Goal: Task Accomplishment & Management: Complete application form

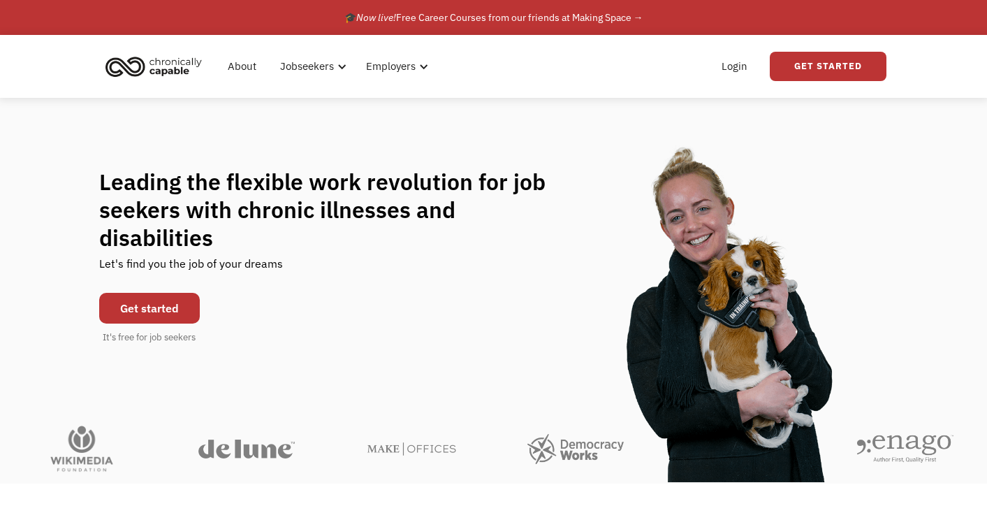
click at [161, 298] on link "Get started" at bounding box center [149, 308] width 101 height 31
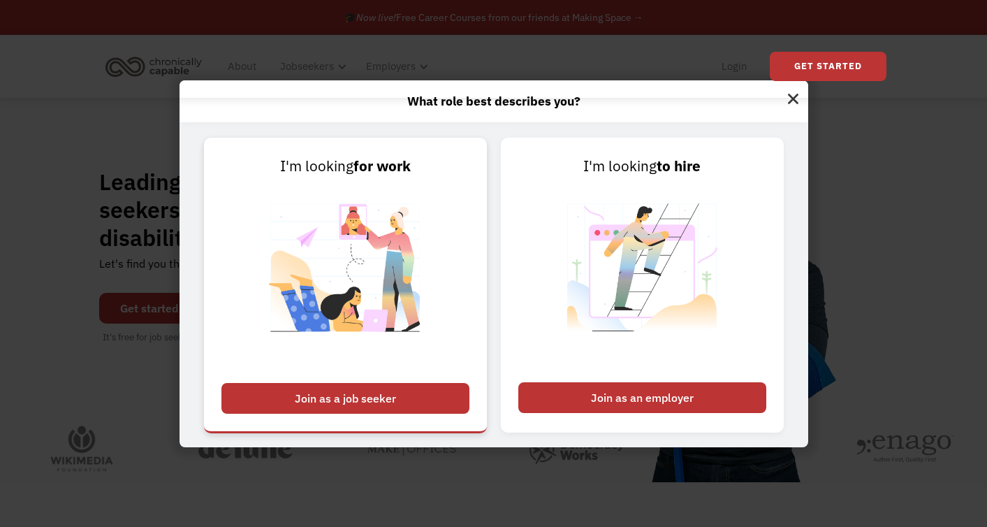
click at [319, 398] on div "Join as a job seeker" at bounding box center [345, 398] width 248 height 31
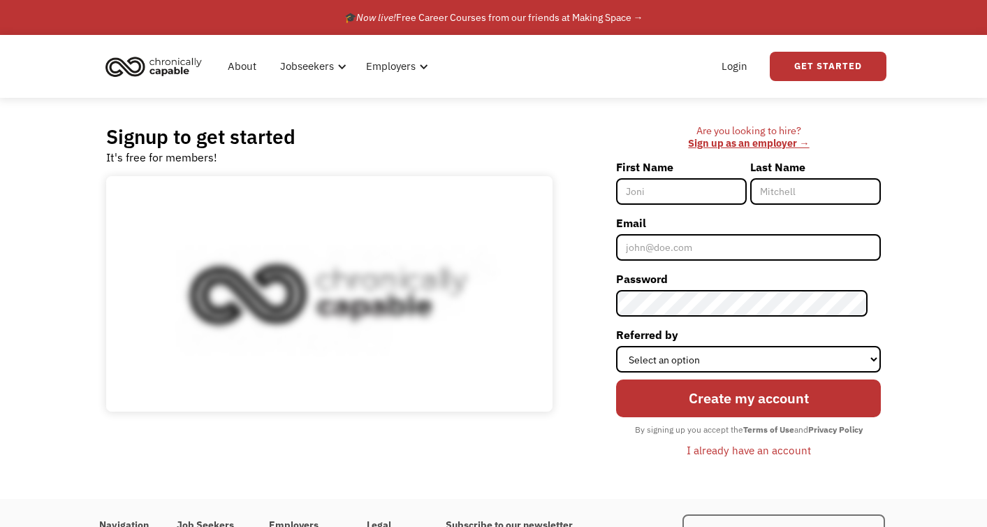
click at [674, 187] on input "First Name" at bounding box center [681, 191] width 131 height 27
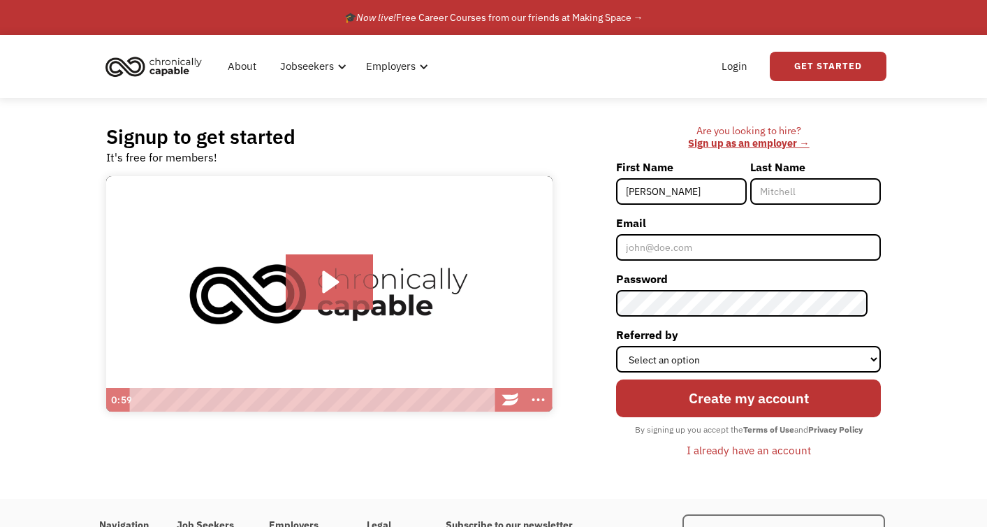
type input "[PERSON_NAME]"
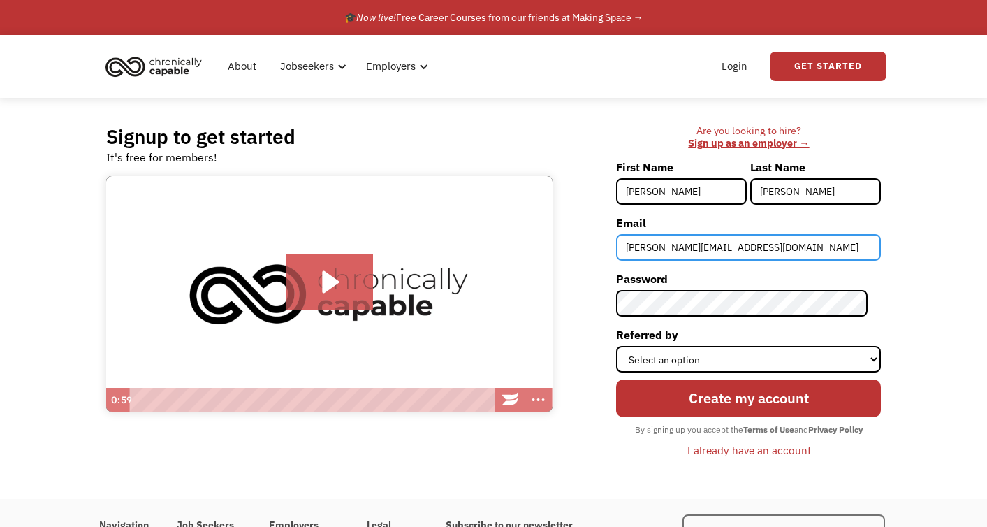
type input "[PERSON_NAME][EMAIL_ADDRESS][DOMAIN_NAME]"
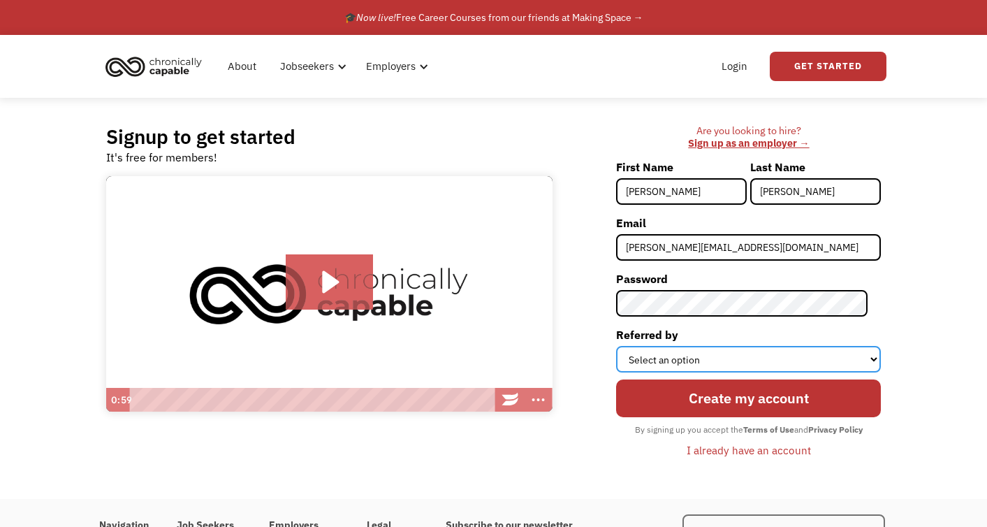
click at [713, 357] on select "Select an option Instagram Facebook Twitter Search Engine News Article Word of …" at bounding box center [748, 359] width 265 height 27
select select "Word of Mouth"
click at [629, 346] on select "Select an option Instagram Facebook Twitter Search Engine News Article Word of …" at bounding box center [748, 359] width 265 height 27
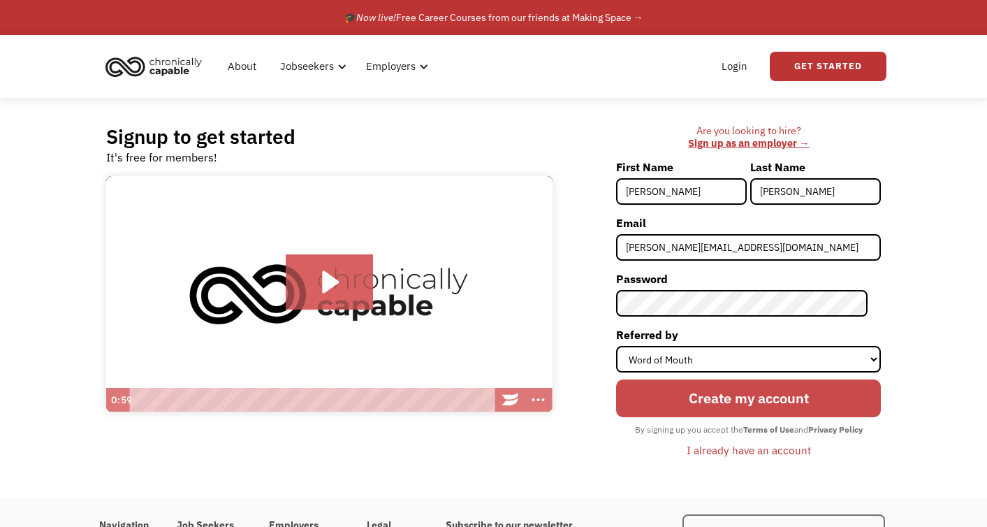
click at [718, 395] on input "Create my account" at bounding box center [748, 398] width 265 height 38
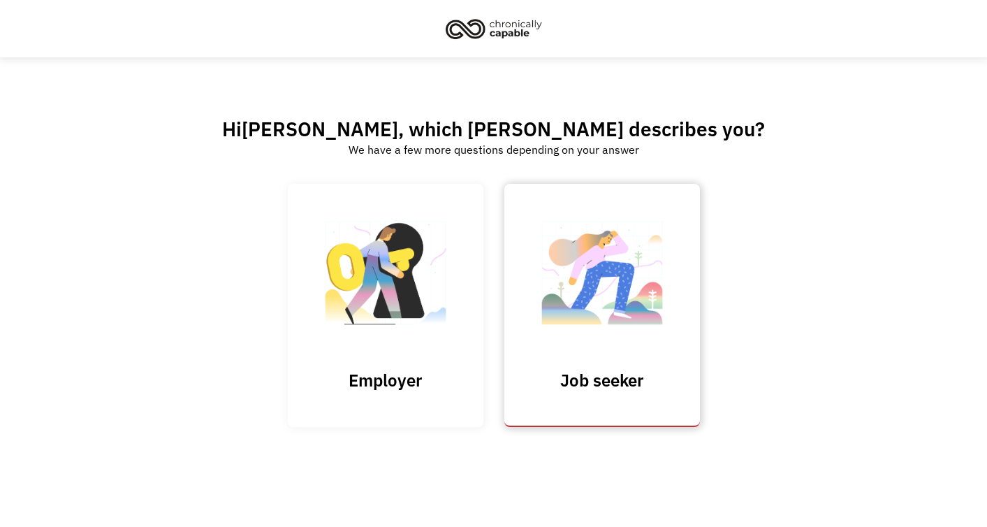
click at [604, 301] on img at bounding box center [602, 280] width 140 height 136
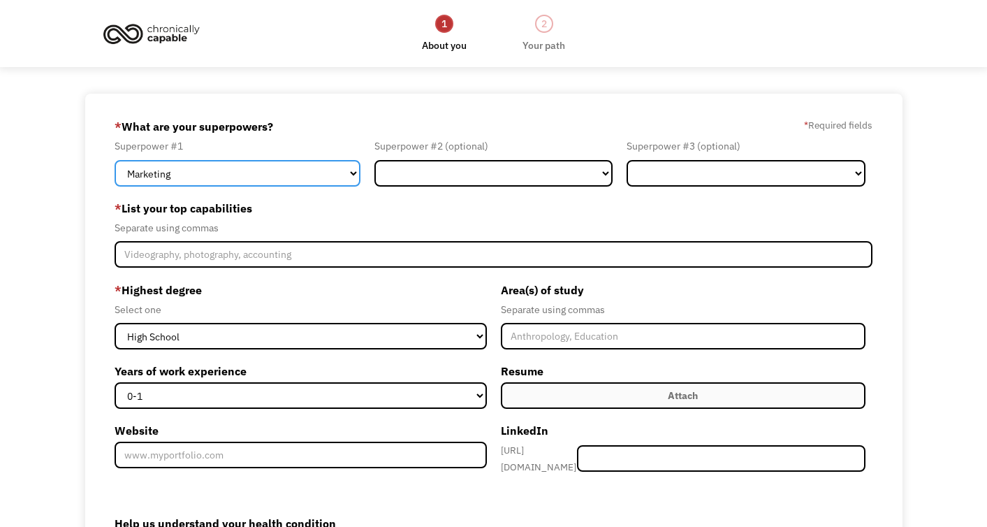
drag, startPoint x: 541, startPoint y: 36, endPoint x: 267, endPoint y: 176, distance: 308.4
click at [267, 176] on select "Marketing Human Resources Finance Technology Operations Sales Industrial & Manu…" at bounding box center [238, 173] width 246 height 27
select select "Administration"
click at [115, 160] on select "Marketing Human Resources Finance Technology Operations Sales Industrial & Manu…" at bounding box center [238, 173] width 246 height 27
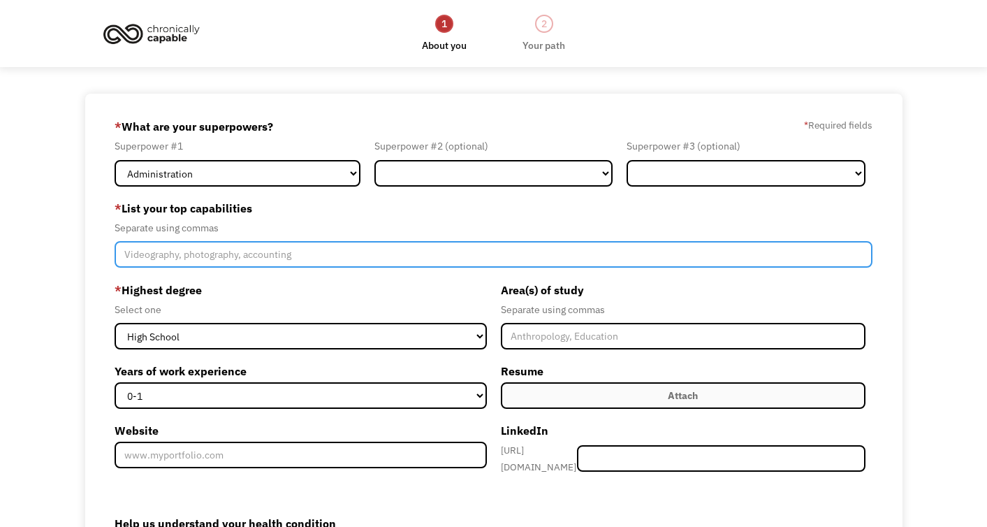
click at [200, 245] on input "Member-Create-Step1" at bounding box center [494, 254] width 758 height 27
type input "Executive assistant, travel, project planning and management"
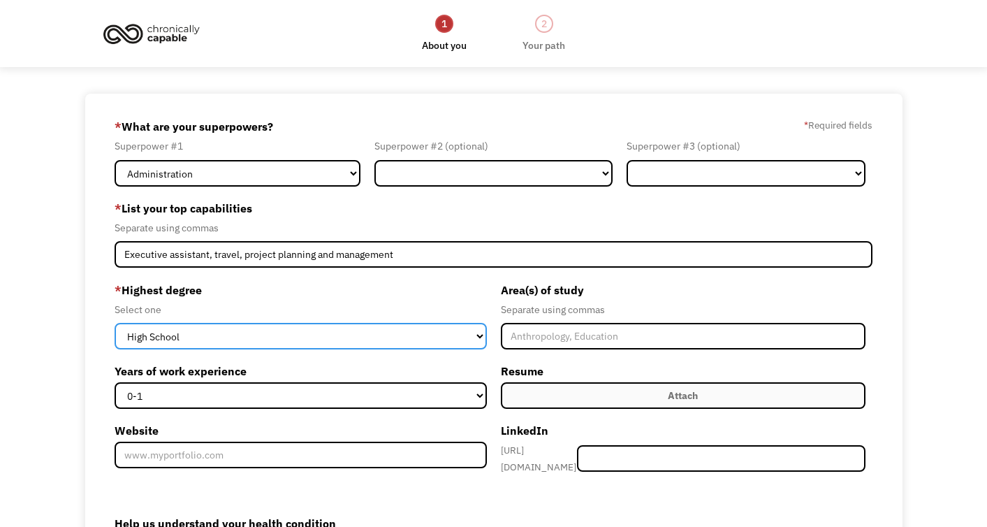
click at [199, 335] on select "High School Associates Bachelors Master's PhD" at bounding box center [301, 336] width 372 height 27
select select "masters"
click at [115, 323] on select "High School Associates Bachelors Master's PhD" at bounding box center [301, 336] width 372 height 27
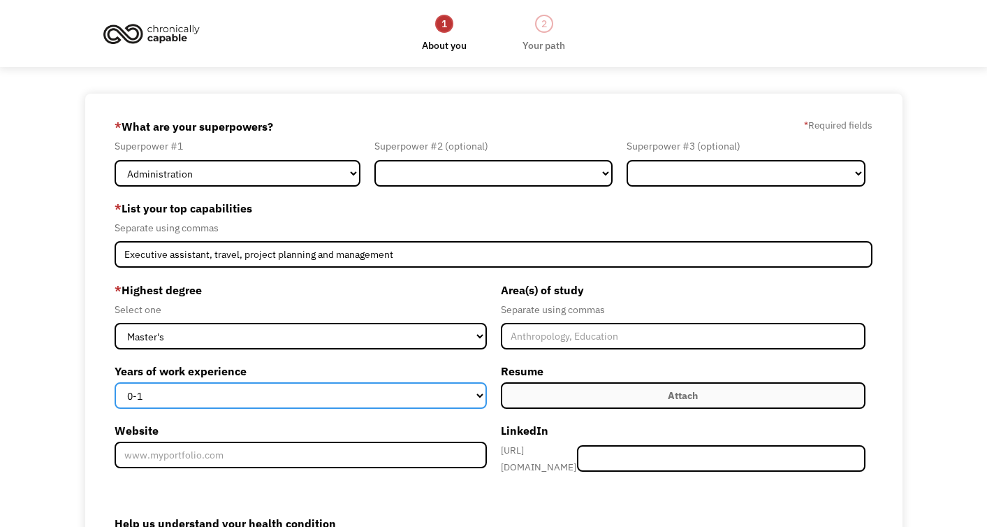
click at [180, 395] on select "0-1 2-4 5-10 11-15 15+" at bounding box center [301, 395] width 372 height 27
select select "15+"
click at [115, 382] on select "0-1 2-4 5-10 11-15 15+" at bounding box center [301, 395] width 372 height 27
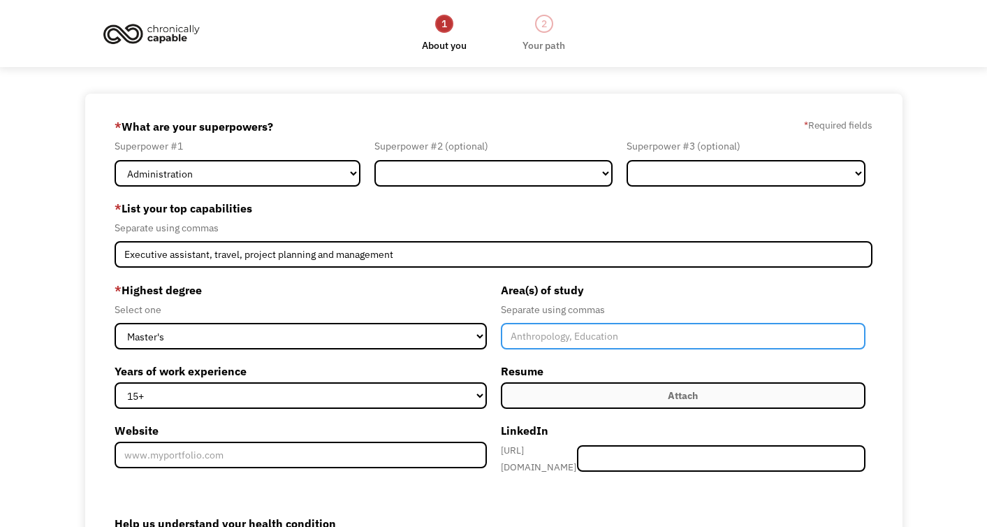
click at [567, 343] on input "Member-Create-Step1" at bounding box center [683, 336] width 365 height 27
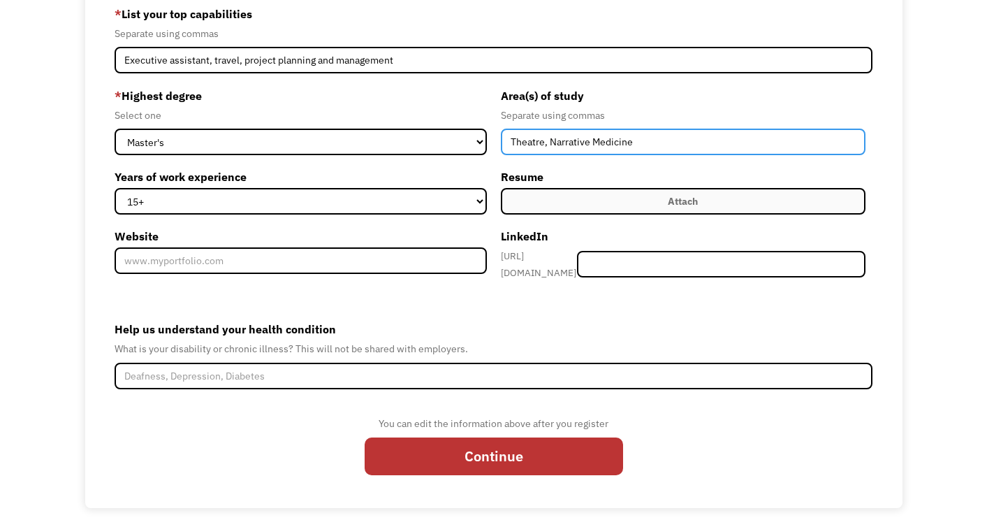
scroll to position [190, 0]
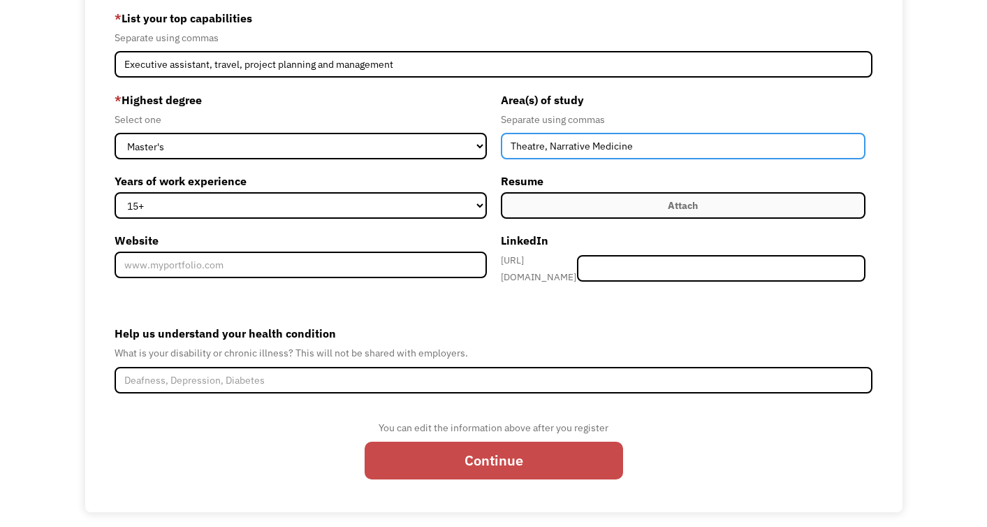
type input "Theatre, Narrative Medicine"
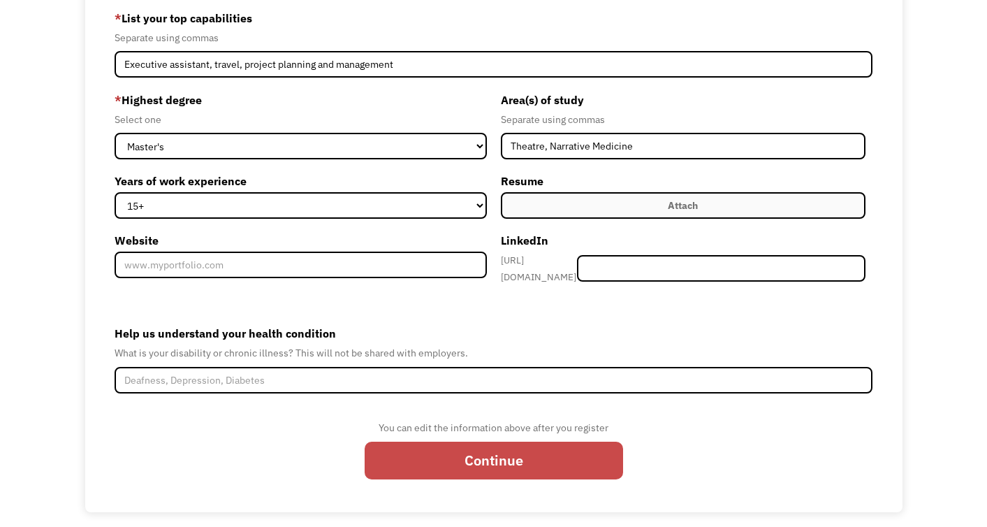
click at [481, 458] on input "Continue" at bounding box center [494, 460] width 258 height 38
type input "Please wait..."
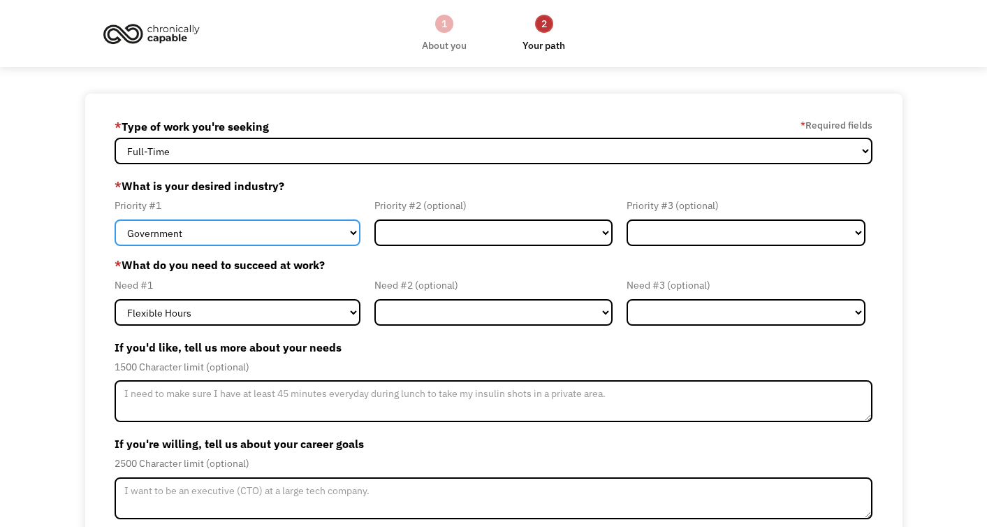
click at [319, 233] on select "Government Finance & Insurance Health & Social Care Tech & Engineering Creative…" at bounding box center [238, 232] width 246 height 27
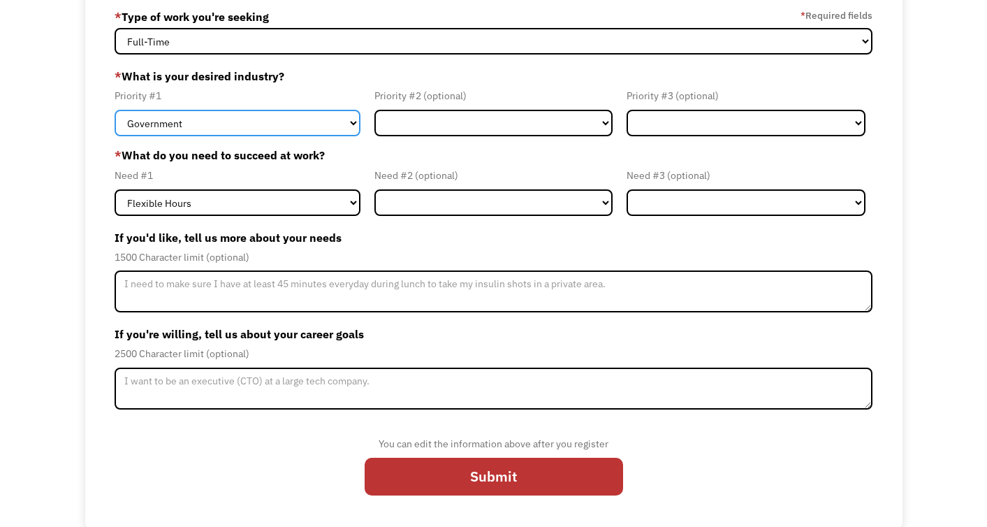
scroll to position [111, 0]
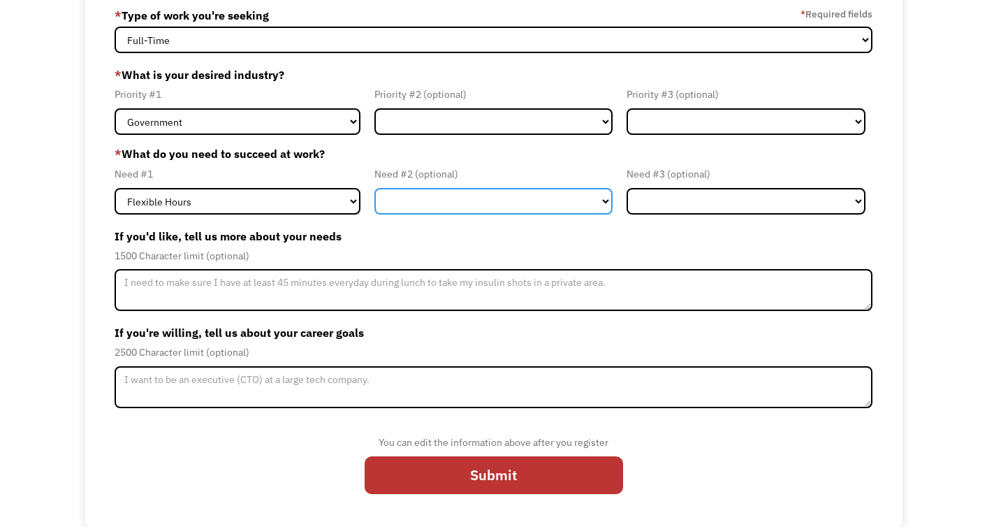
click at [407, 202] on select "Flexible Hours Remote Work Service Animal On-site Accommodations Visual Support…" at bounding box center [493, 201] width 239 height 27
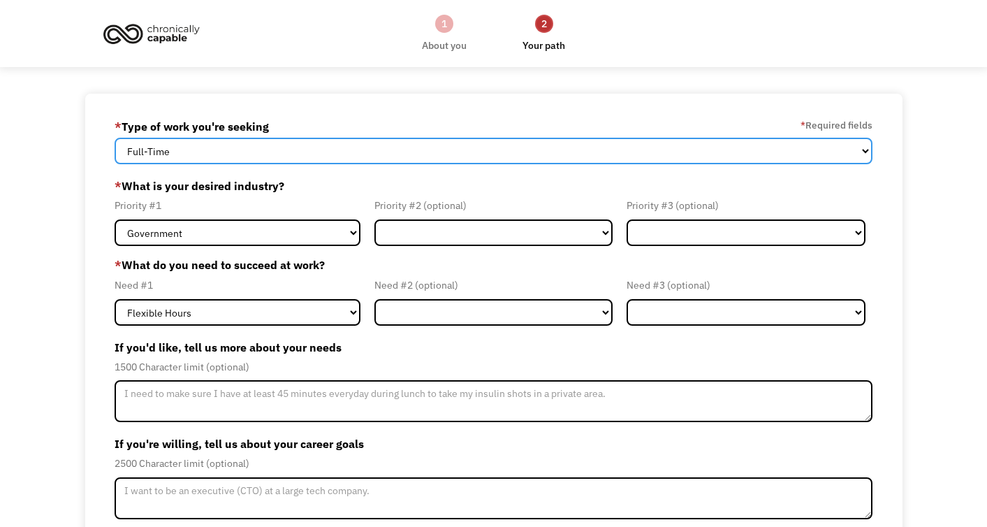
click at [298, 145] on select "Full-Time Part-Time Both Full-Time and Part-Time" at bounding box center [494, 151] width 758 height 27
select select "part-time"
click at [115, 138] on select "Full-Time Part-Time Both Full-Time and Part-Time" at bounding box center [494, 151] width 758 height 27
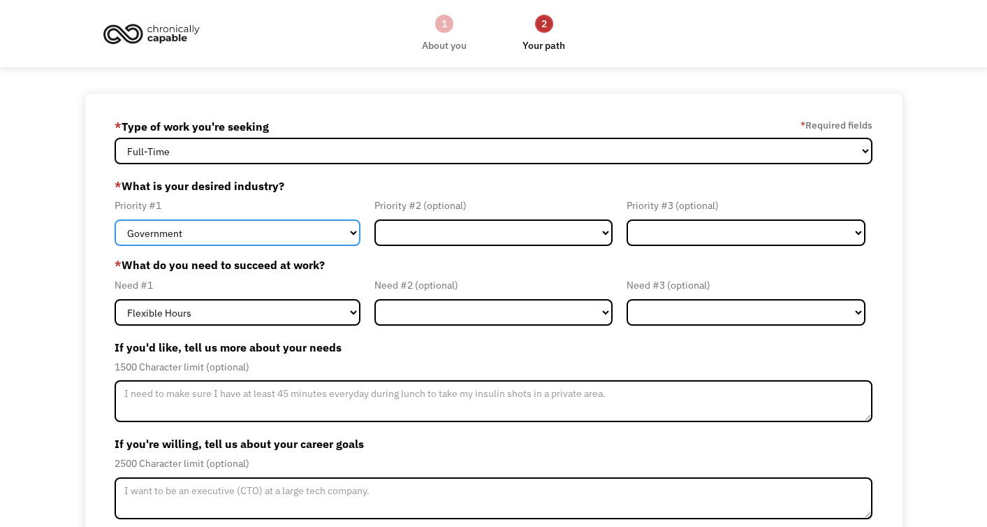
click at [274, 224] on select "Government Finance & Insurance Health & Social Care Tech & Engineering Creative…" at bounding box center [238, 232] width 246 height 27
click at [115, 219] on select "Government Finance & Insurance Health & Social Care Tech & Engineering Creative…" at bounding box center [238, 232] width 246 height 27
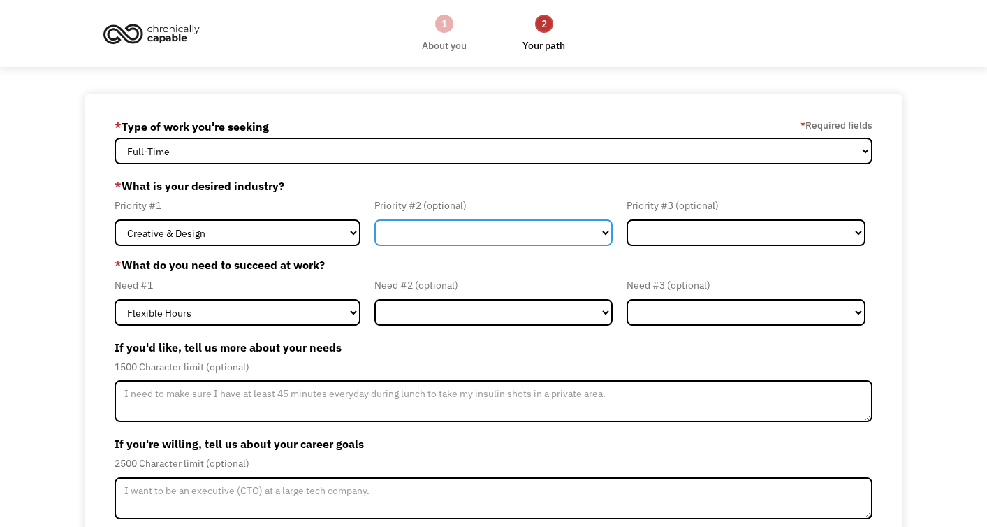
click at [388, 238] on select "Government Finance & Insurance Health & Social Care Tech & Engineering Creative…" at bounding box center [493, 232] width 239 height 27
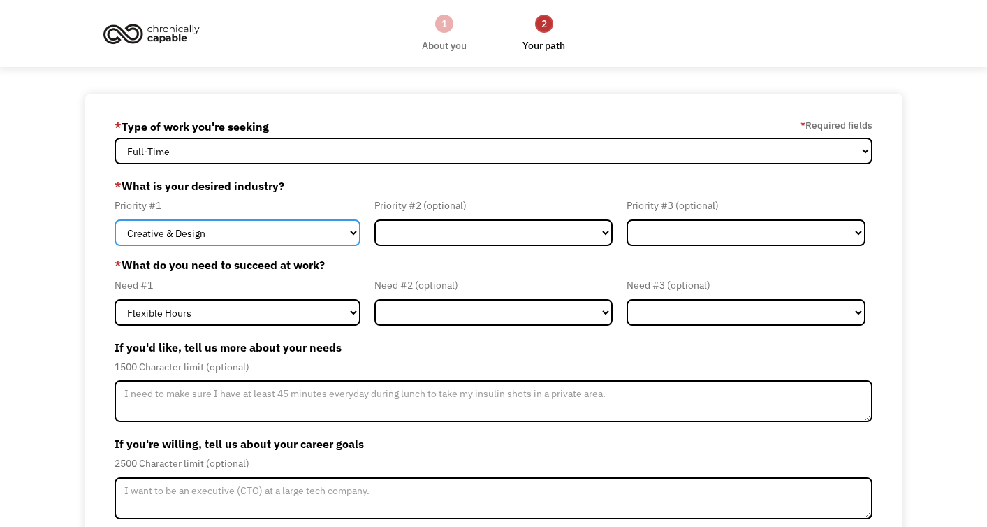
click at [277, 226] on select "Government Finance & Insurance Health & Social Care Tech & Engineering Creative…" at bounding box center [238, 232] width 246 height 27
select select "Administrative"
click at [115, 219] on select "Government Finance & Insurance Health & Social Care Tech & Engineering Creative…" at bounding box center [238, 232] width 246 height 27
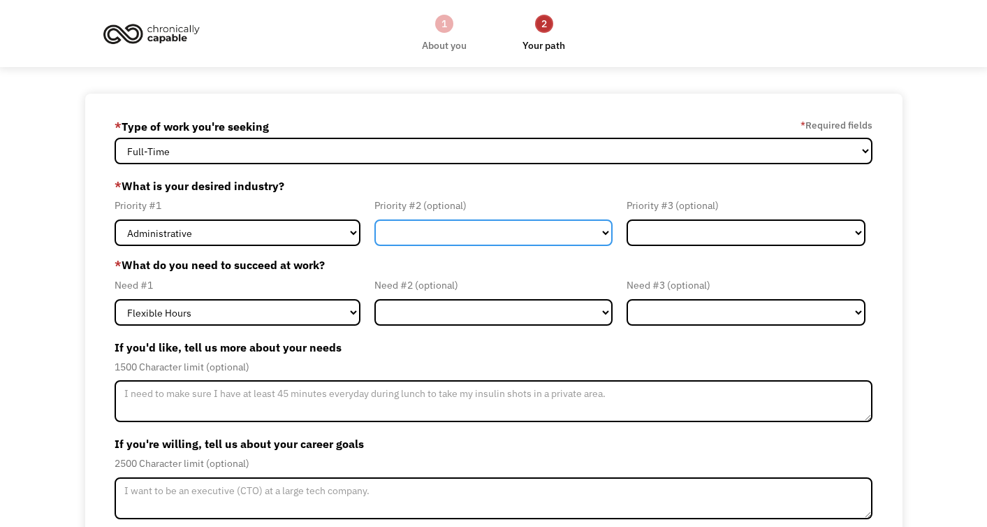
click at [402, 233] on select "Government Finance & Insurance Health & Social Care Tech & Engineering Creative…" at bounding box center [493, 232] width 239 height 27
click at [374, 219] on select "Government Finance & Insurance Health & Social Care Tech & Engineering Creative…" at bounding box center [493, 232] width 239 height 27
click at [541, 219] on select "Government Finance & Insurance Health & Social Care Tech & Engineering Creative…" at bounding box center [493, 232] width 239 height 27
select select "Creative & Design"
click at [374, 219] on select "Government Finance & Insurance Health & Social Care Tech & Engineering Creative…" at bounding box center [493, 232] width 239 height 27
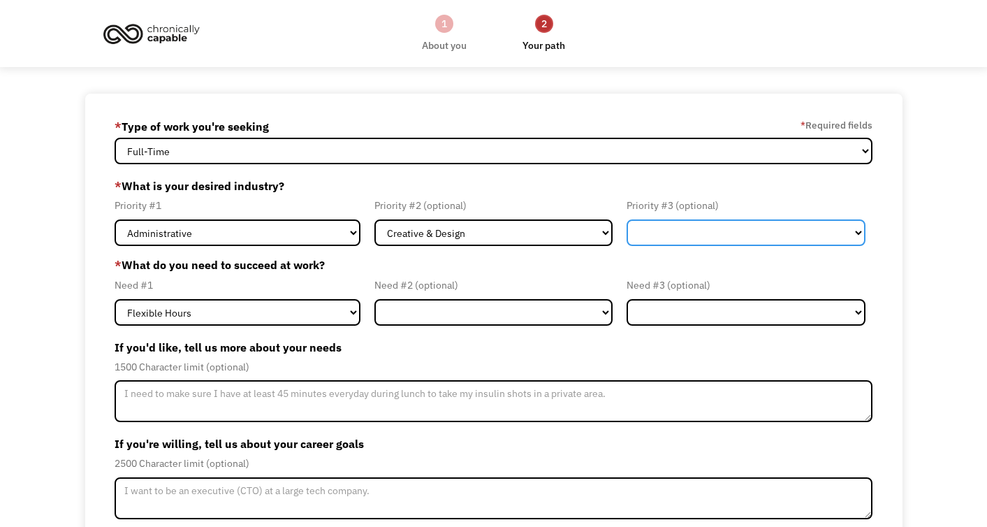
click at [639, 229] on select "Government Finance & Insurance Health & Social Care Tech & Engineering Creative…" at bounding box center [746, 232] width 239 height 27
select select "Education"
click at [627, 219] on select "Government Finance & Insurance Health & Social Care Tech & Engineering Creative…" at bounding box center [746, 232] width 239 height 27
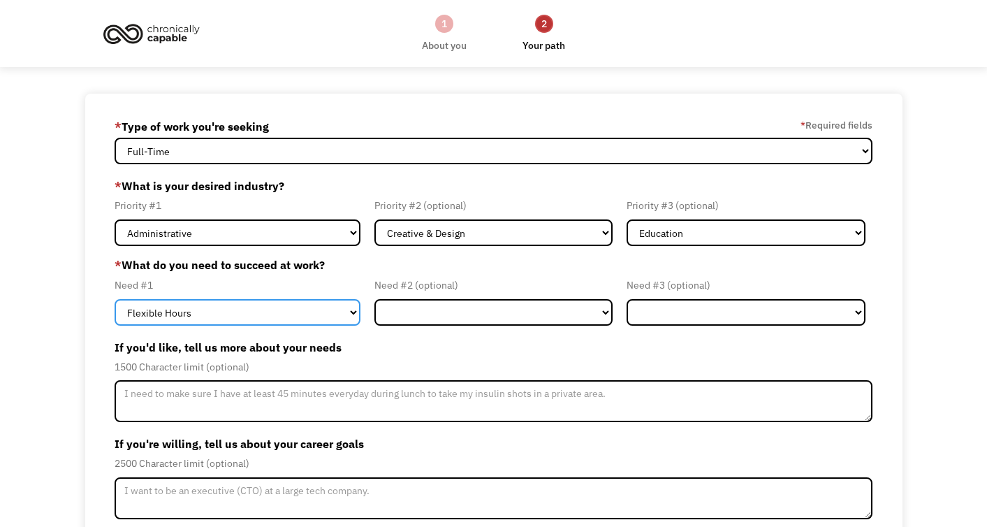
click at [279, 311] on select "Flexible Hours Remote Work Service Animal On-site Accommodations Visual Support…" at bounding box center [238, 312] width 246 height 27
select select "Remote Work"
click at [115, 299] on select "Flexible Hours Remote Work Service Animal On-site Accommodations Visual Support…" at bounding box center [238, 312] width 246 height 27
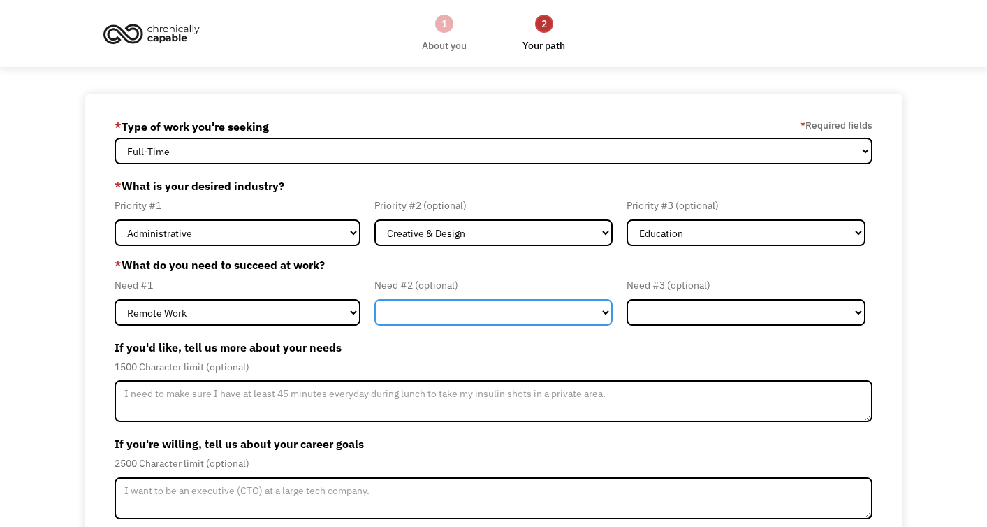
click at [404, 321] on select "Flexible Hours Remote Work Service Animal On-site Accommodations Visual Support…" at bounding box center [493, 312] width 239 height 27
select select "On-site Accommodations"
click at [374, 299] on select "Flexible Hours Remote Work Service Animal On-site Accommodations Visual Support…" at bounding box center [493, 312] width 239 height 27
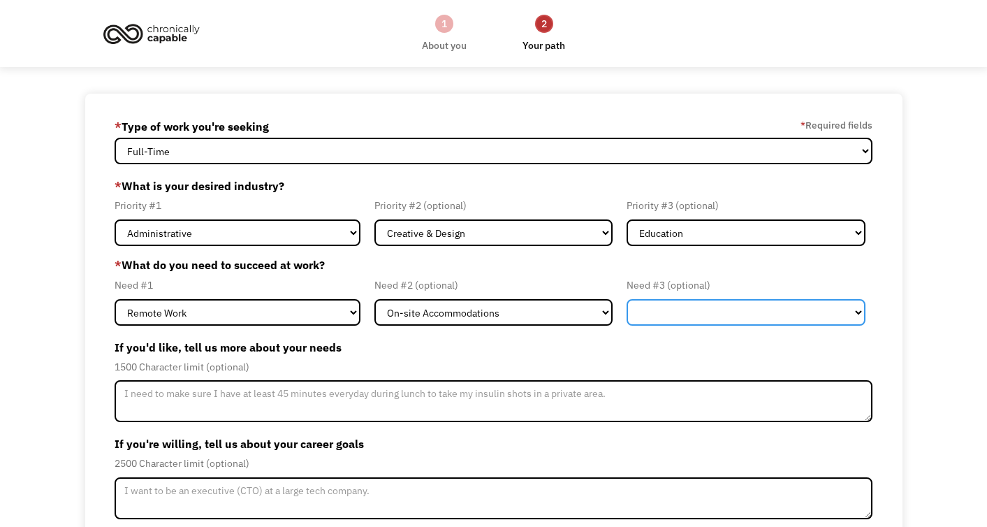
click at [630, 310] on select "Flexible Hours Remote Work Service Animal On-site Accommodations Visual Support…" at bounding box center [746, 312] width 239 height 27
select select "Flexible Hours"
click at [627, 299] on select "Flexible Hours Remote Work Service Animal On-site Accommodations Visual Support…" at bounding box center [746, 312] width 239 height 27
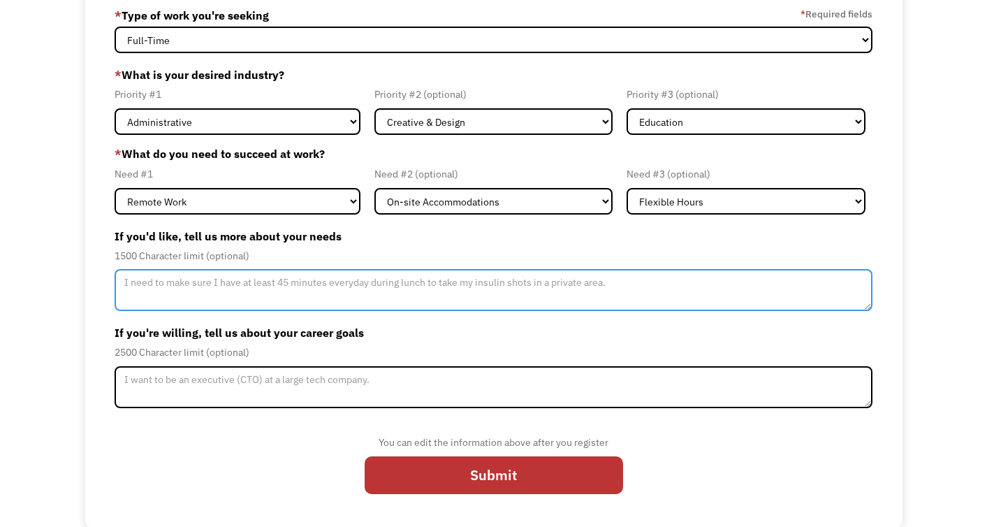
click at [382, 293] on textarea "Member-Update-Form-Step2" at bounding box center [494, 290] width 758 height 42
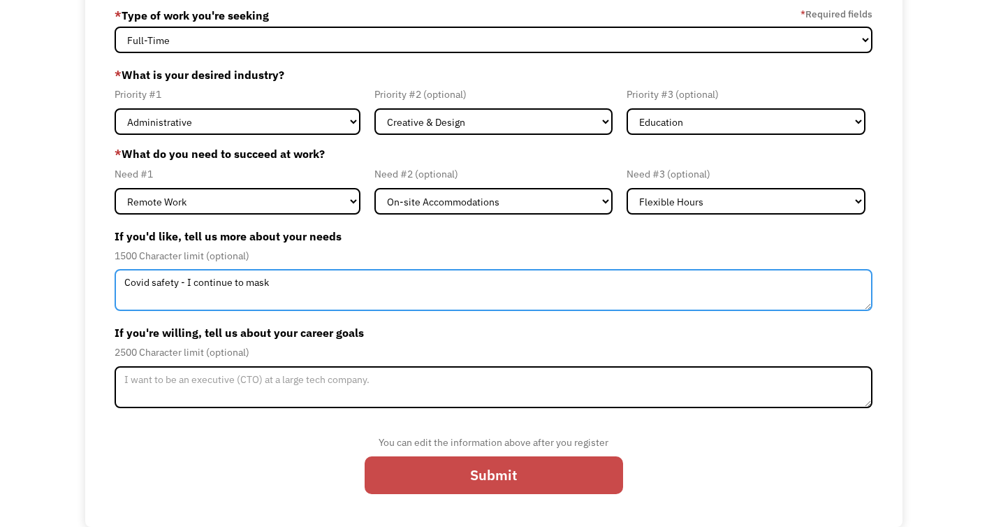
type textarea "Covid safety - I continue to mask"
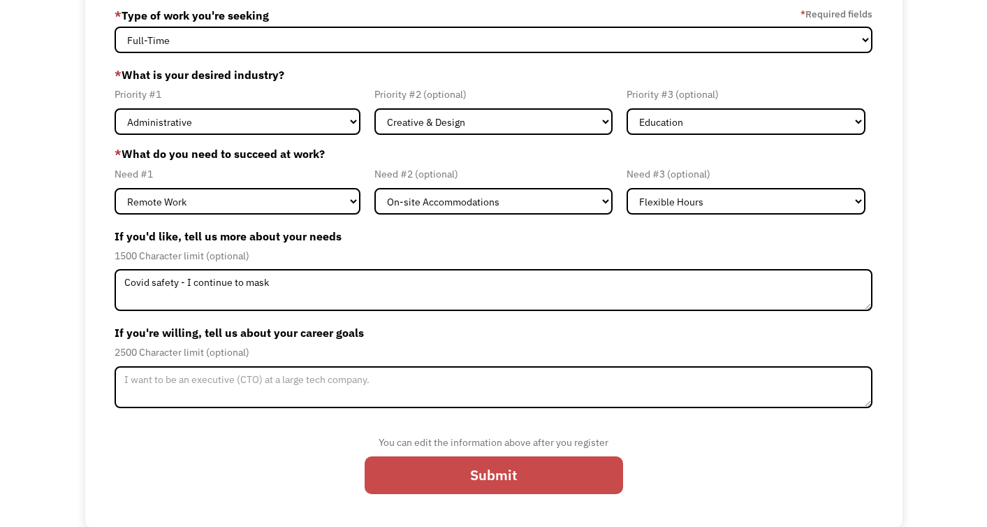
click at [483, 485] on input "Submit" at bounding box center [494, 475] width 258 height 38
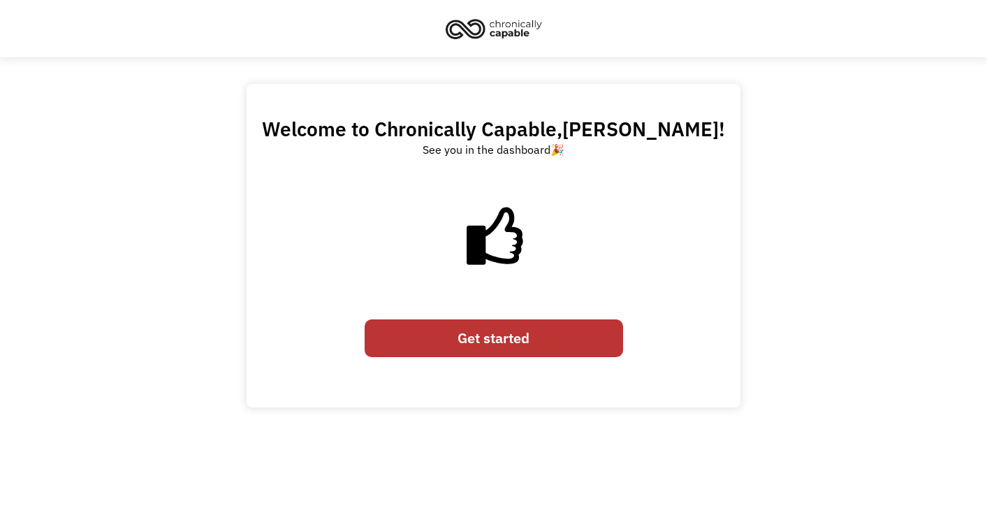
click at [498, 343] on link "Get started" at bounding box center [494, 338] width 258 height 38
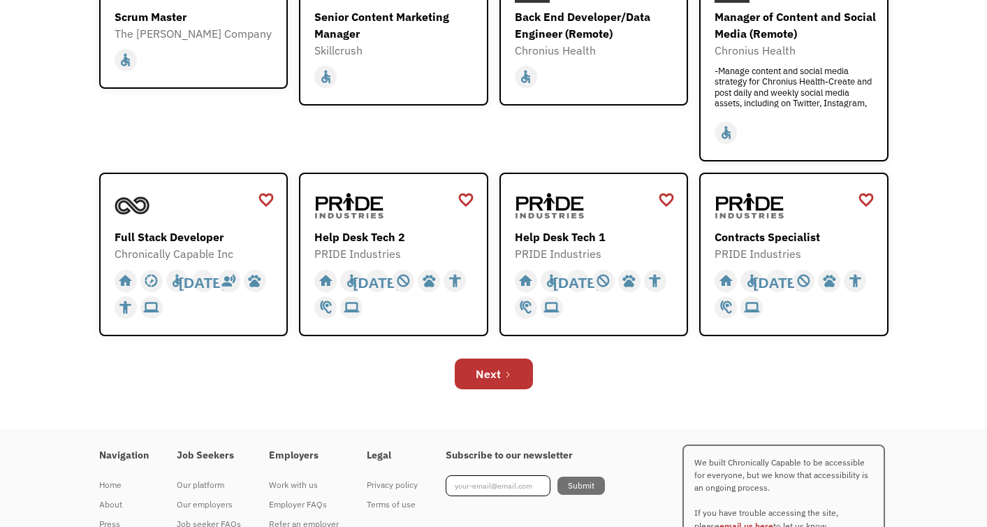
scroll to position [439, 0]
click at [553, 212] on img at bounding box center [550, 204] width 70 height 35
click at [497, 380] on div "Next" at bounding box center [488, 373] width 25 height 17
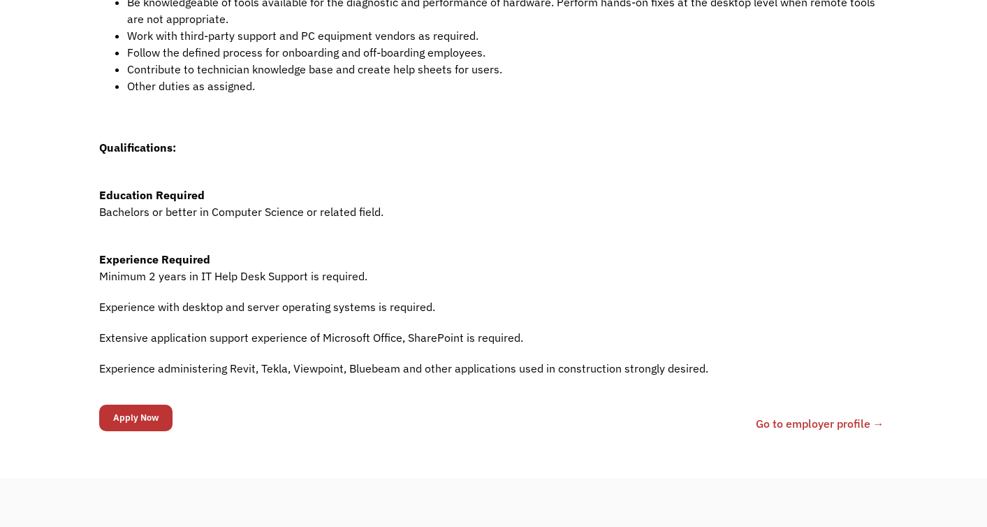
scroll to position [562, 0]
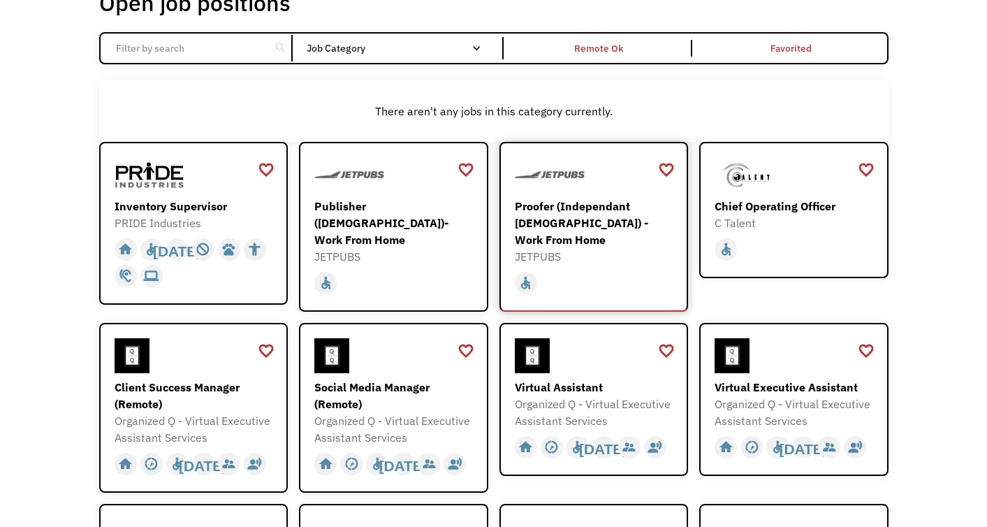
scroll to position [386, 0]
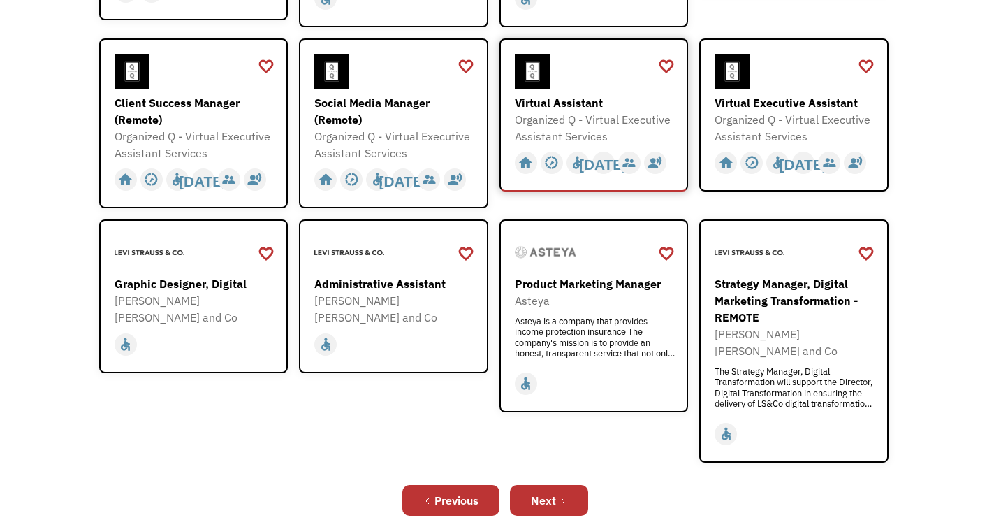
click at [611, 113] on div "Organized Q - Virtual Executive Assistant Services" at bounding box center [596, 128] width 162 height 34
